Goal: Information Seeking & Learning: Find specific fact

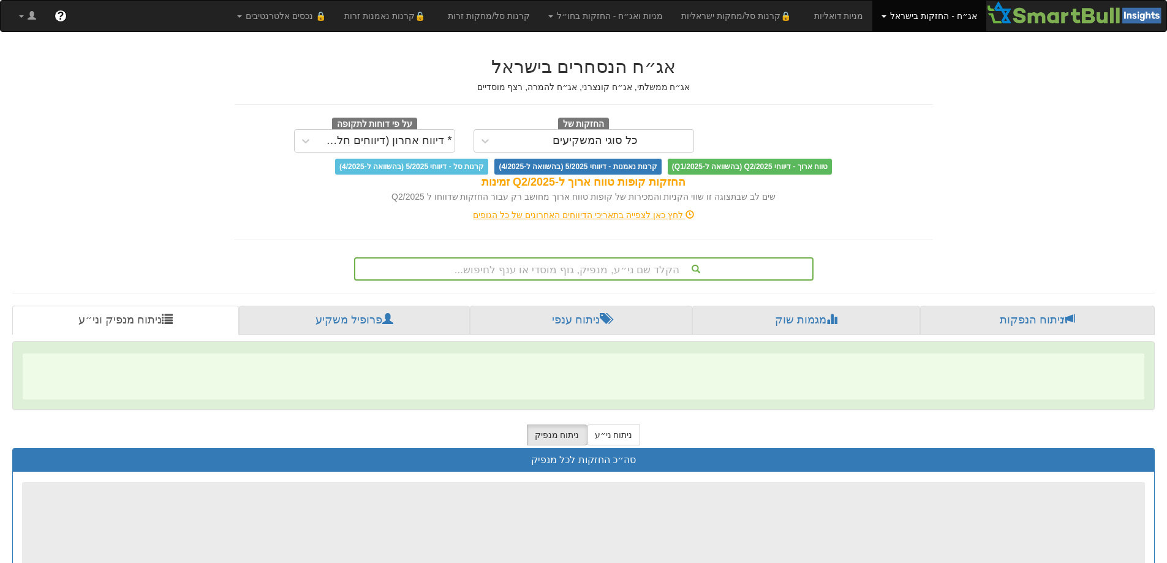
click at [631, 273] on div "הקלד שם ני״ע, מנפיק, גוף מוסדי או ענף לחיפוש..." at bounding box center [583, 269] width 457 height 21
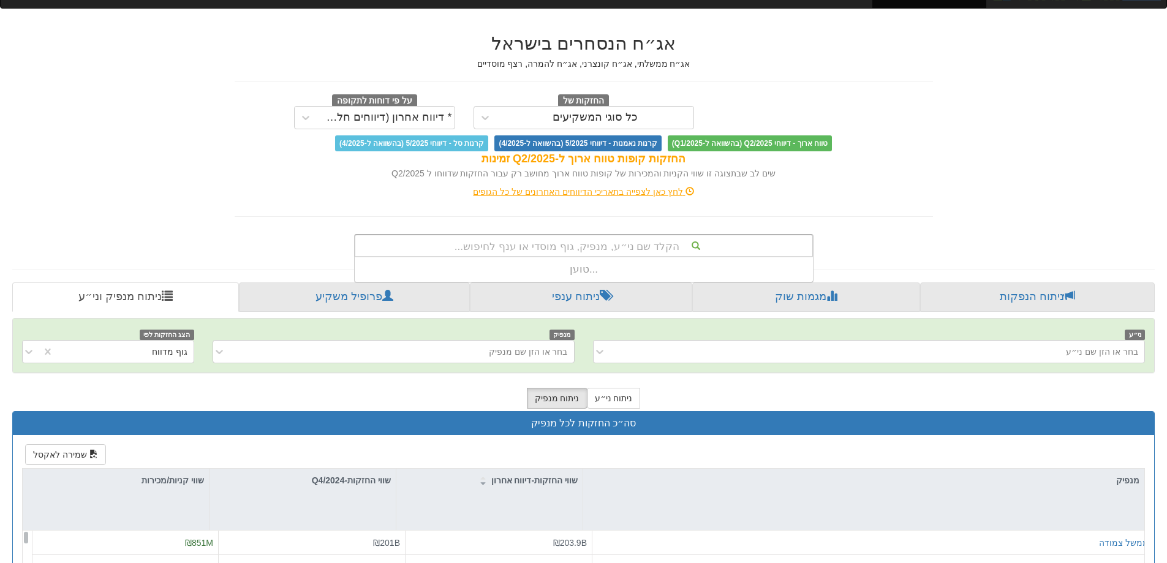
scroll to position [10, 0]
type input "ממשל שקלי"
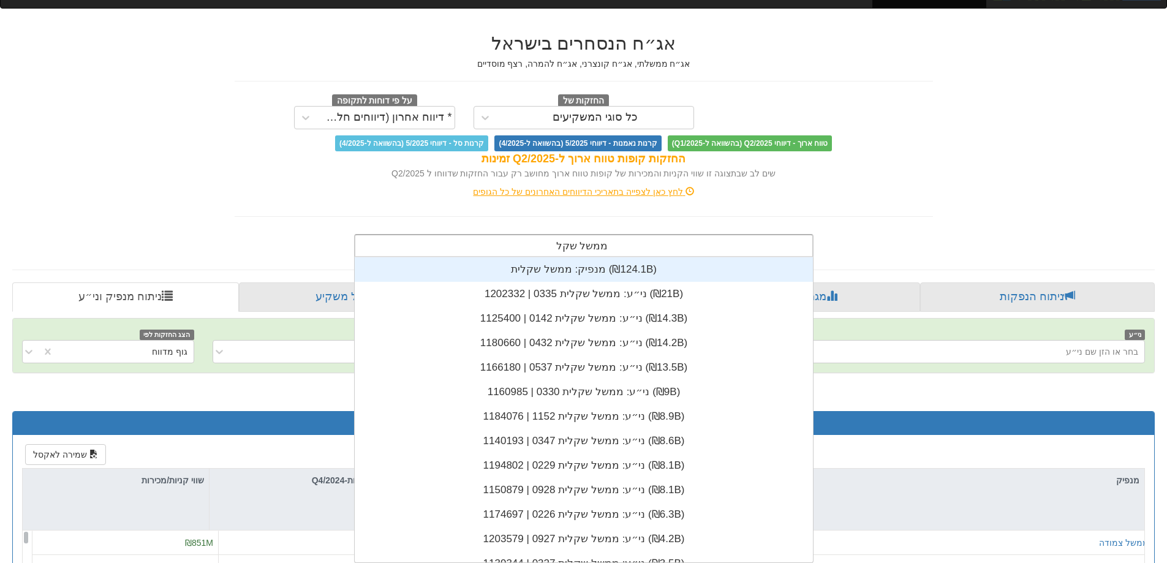
scroll to position [305, 0]
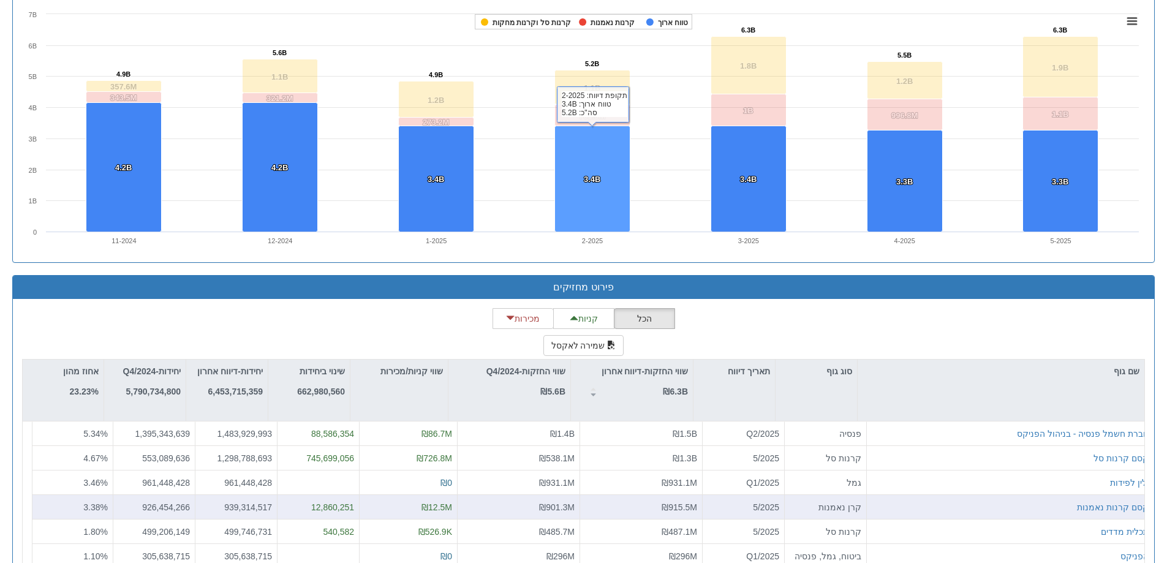
scroll to position [929, 0]
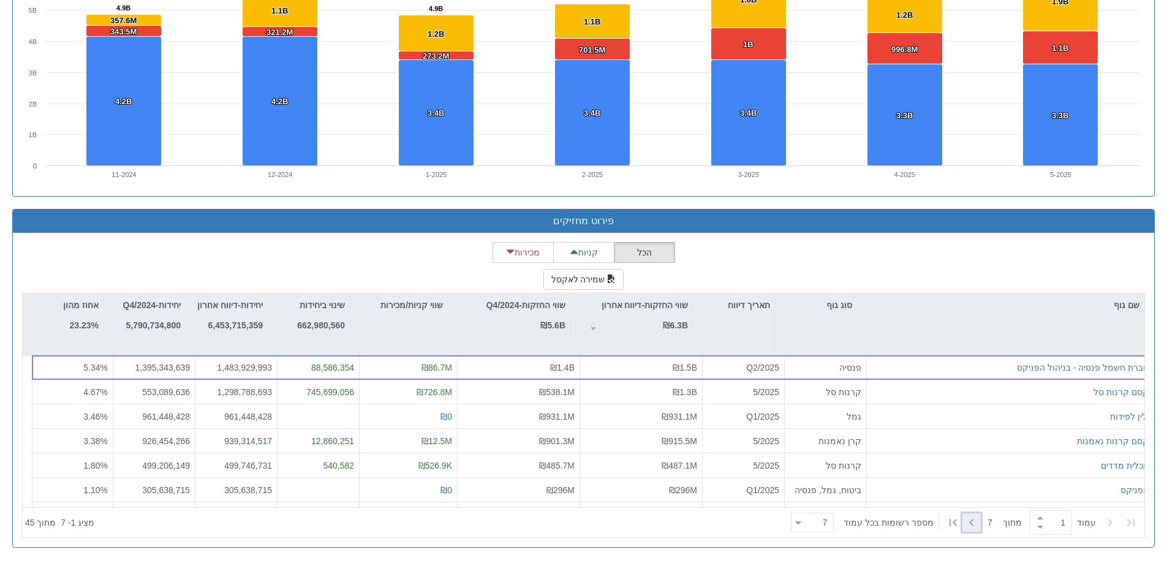
click at [969, 527] on icon at bounding box center [971, 522] width 15 height 15
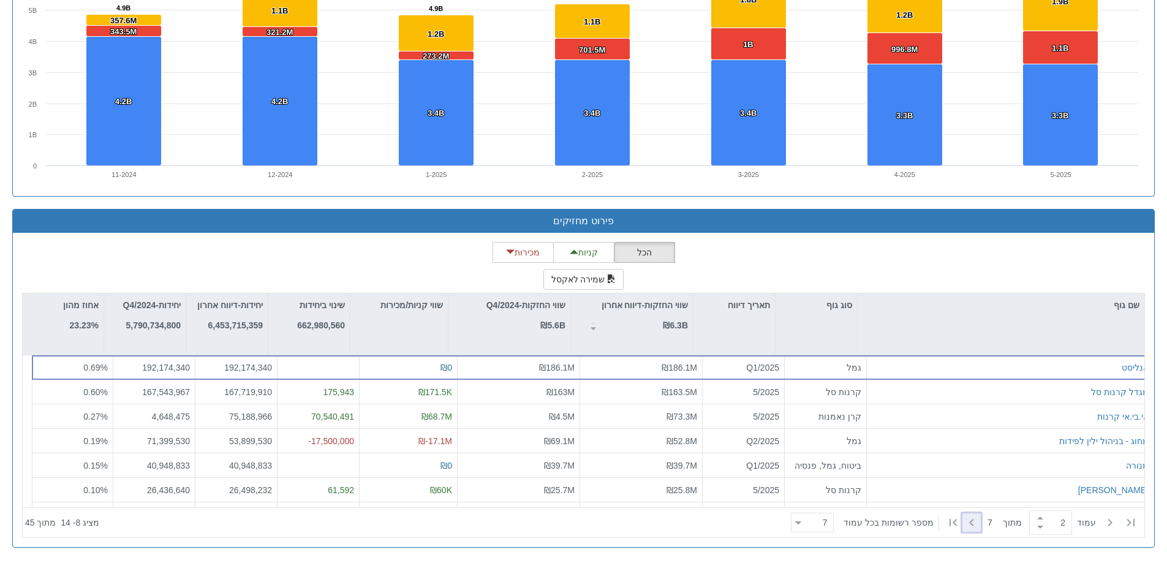
click at [969, 527] on icon at bounding box center [971, 522] width 15 height 15
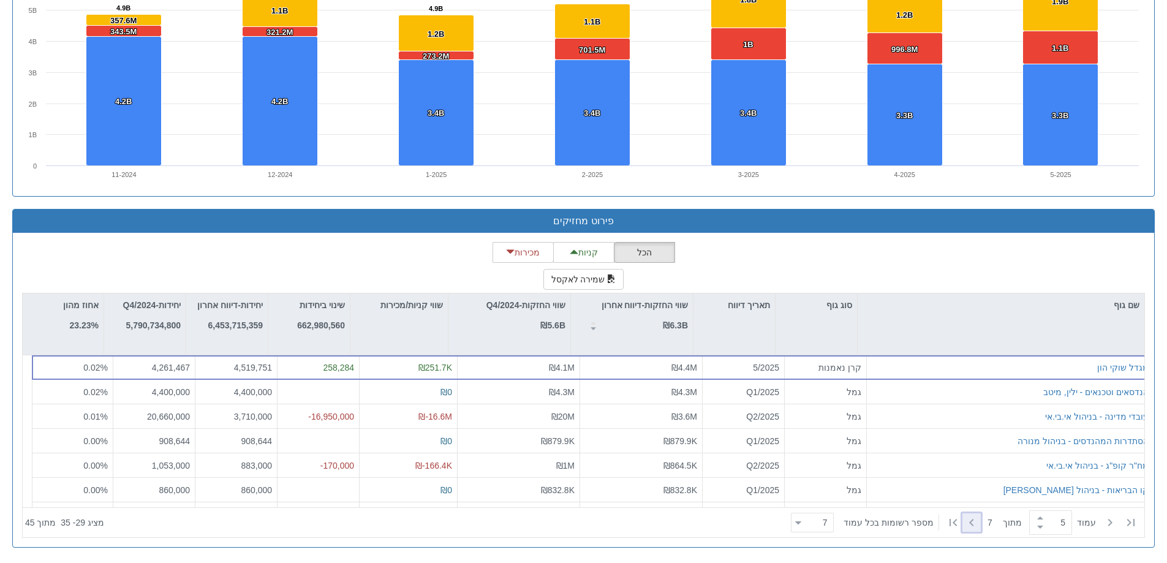
click at [969, 527] on icon at bounding box center [971, 522] width 15 height 15
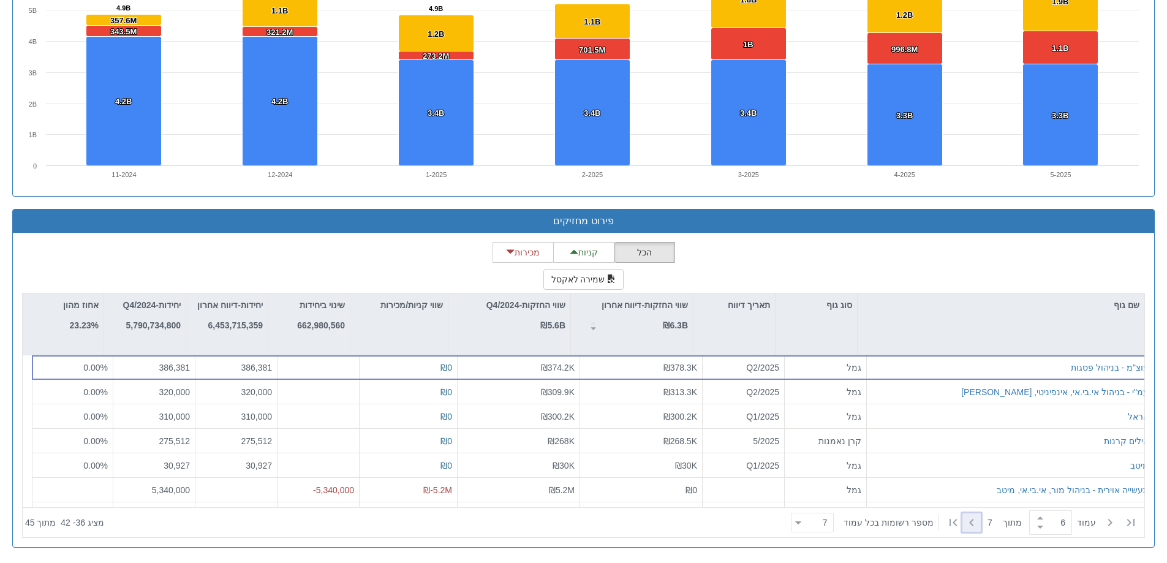
click at [969, 527] on icon at bounding box center [971, 522] width 15 height 15
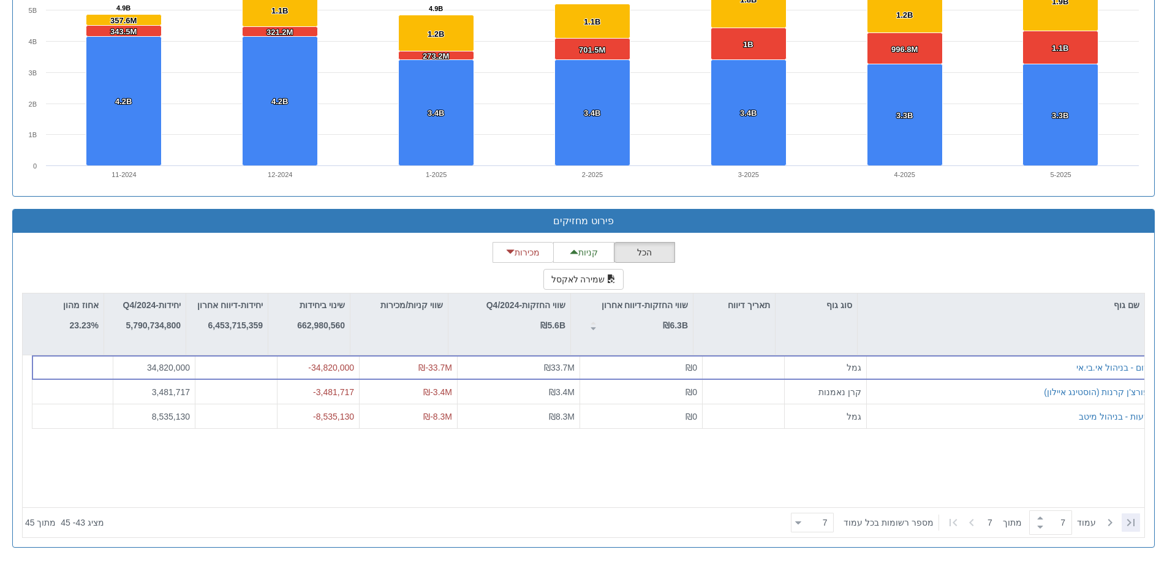
click at [1128, 525] on icon at bounding box center [1130, 522] width 7 height 7
type input "1"
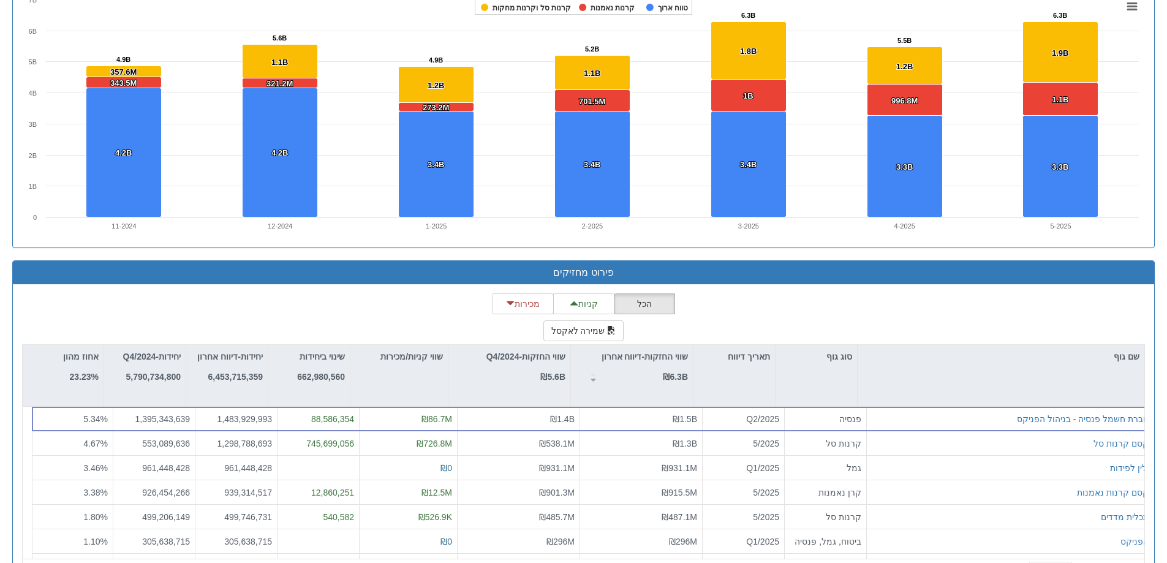
scroll to position [883, 0]
